Goal: Task Accomplishment & Management: Use online tool/utility

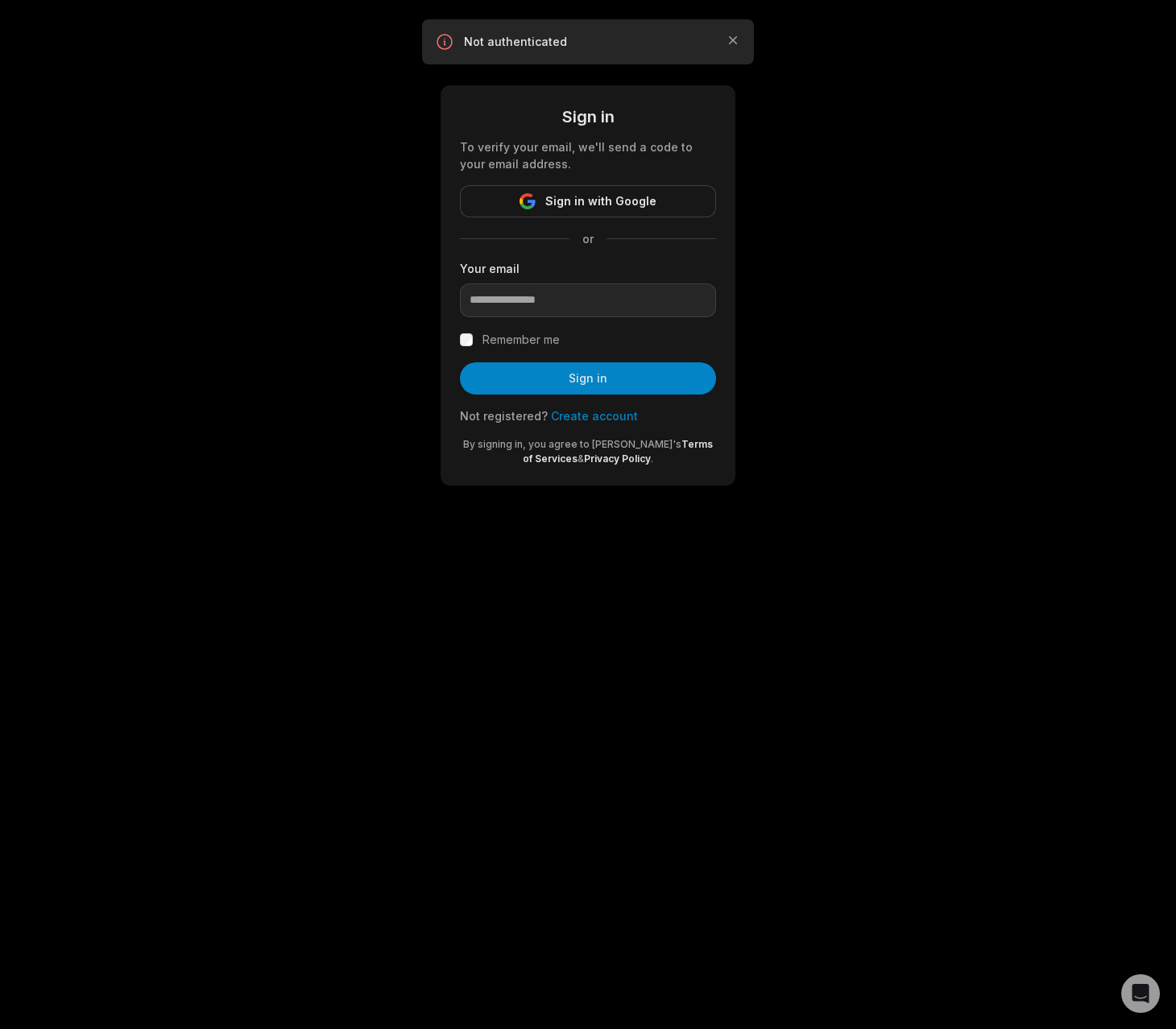
click at [575, 277] on div "Your email" at bounding box center [588, 288] width 256 height 57
click at [571, 305] on input "email" at bounding box center [588, 300] width 256 height 34
type input "**********"
click at [573, 375] on button "Sign in" at bounding box center [588, 378] width 256 height 32
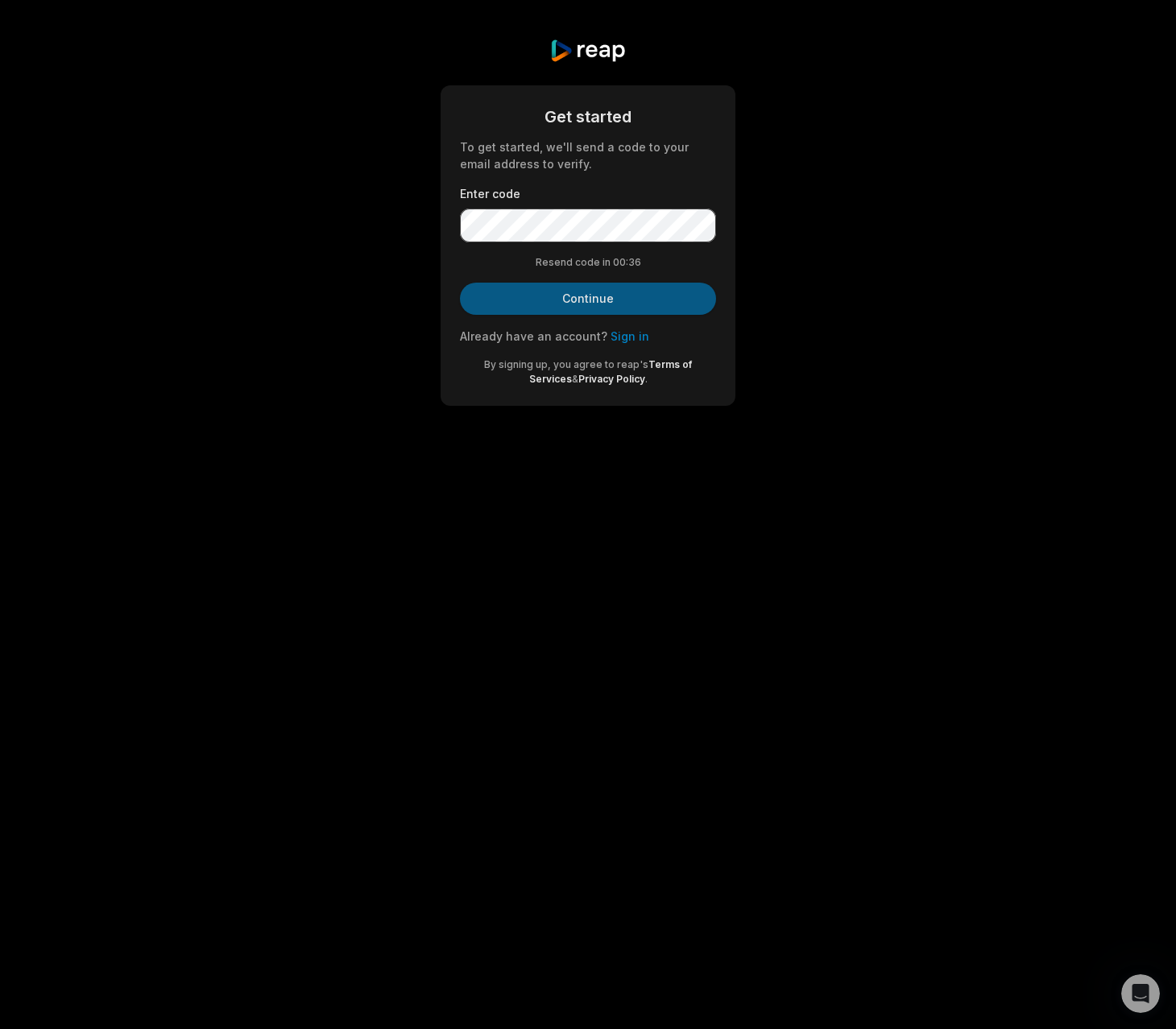
click at [646, 302] on button "Continue" at bounding box center [588, 298] width 256 height 32
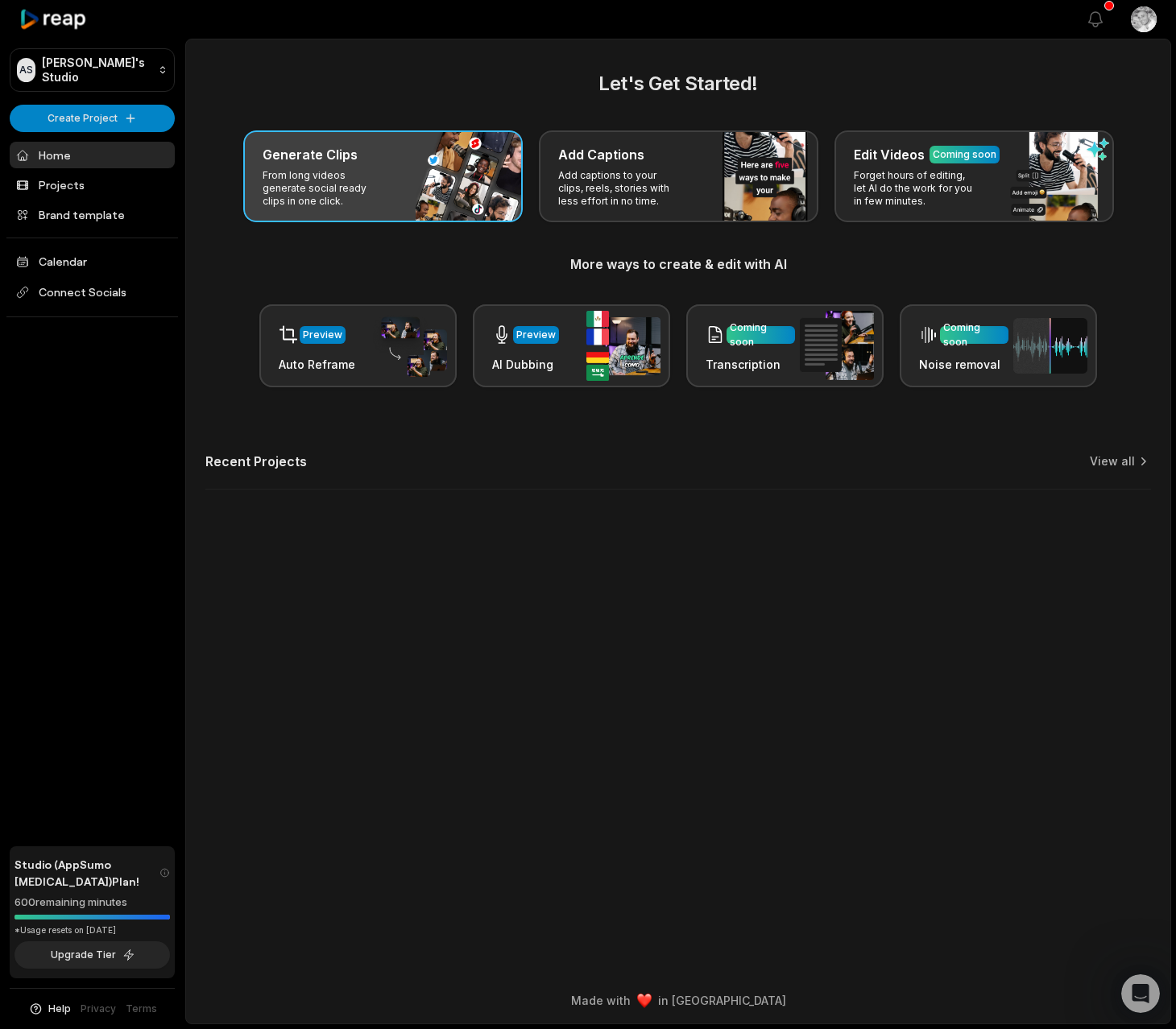
click at [349, 178] on p "From long videos generate social ready clips in one click." at bounding box center [325, 189] width 125 height 39
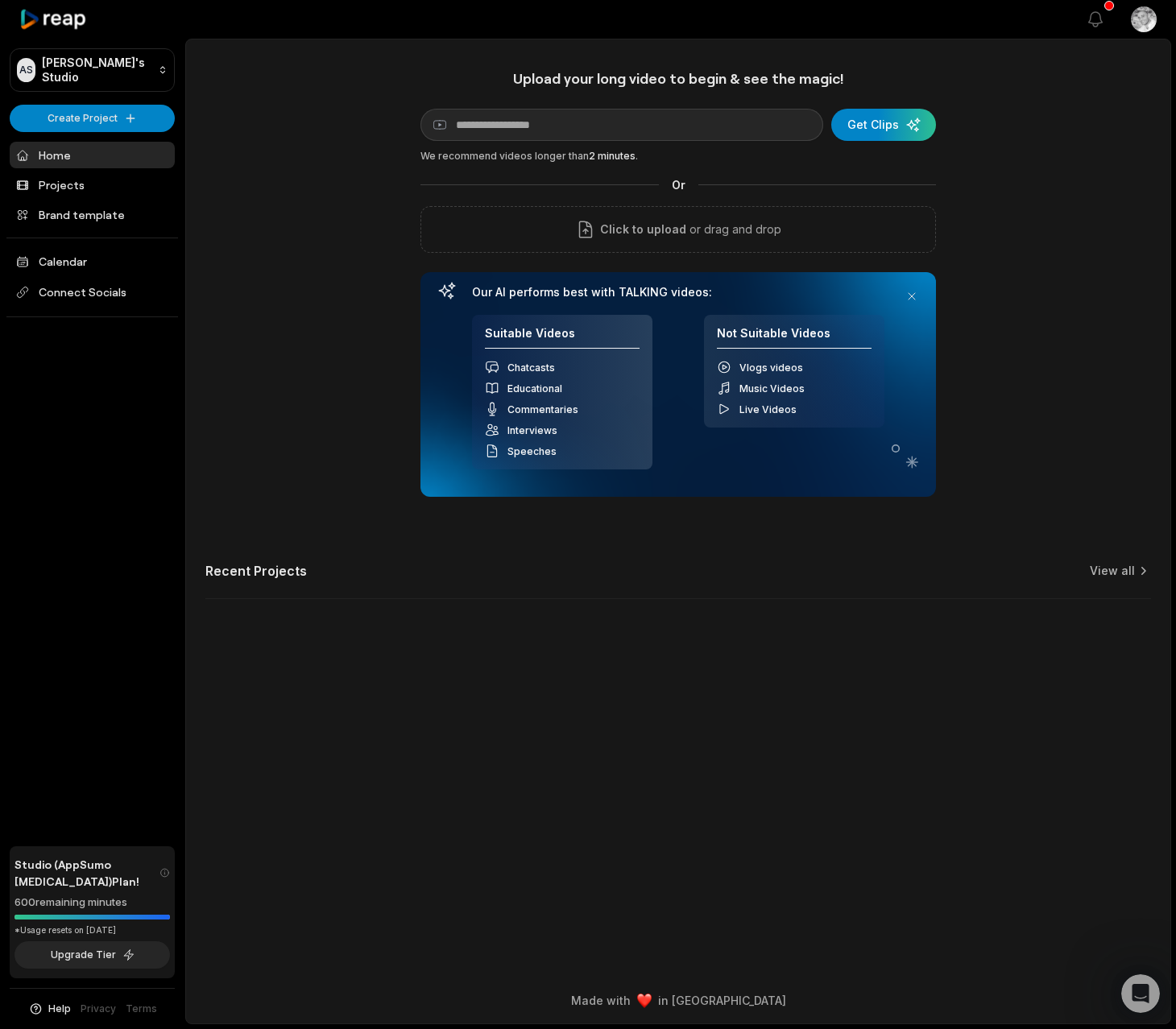
click at [51, 18] on icon at bounding box center [53, 19] width 69 height 21
